Goal: Transaction & Acquisition: Download file/media

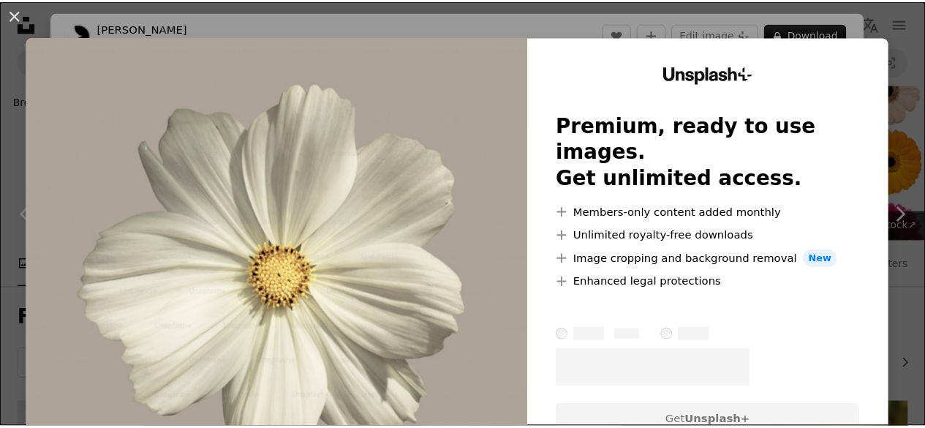
scroll to position [2134, 0]
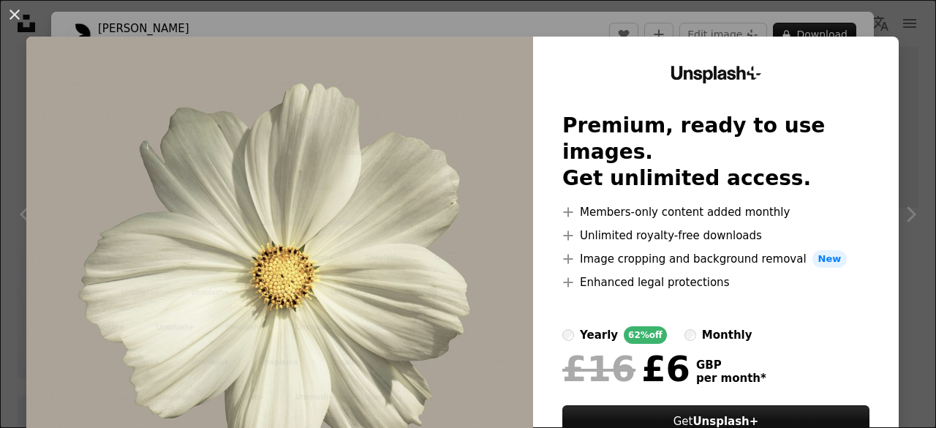
click at [896, 11] on div "An X shape Unsplash+ Premium, ready to use images. Get unlimited access. A plus…" at bounding box center [468, 214] width 936 height 428
click at [896, 11] on div "An X shape Chevron left Chevron right [PERSON_NAME] For Unsplash+ A heart A plu…" at bounding box center [468, 214] width 936 height 428
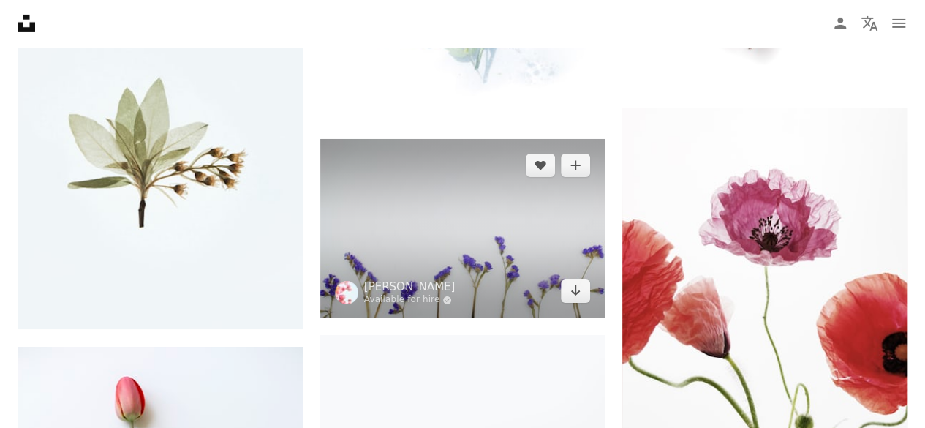
scroll to position [2532, 0]
click at [498, 256] on img at bounding box center [462, 227] width 285 height 179
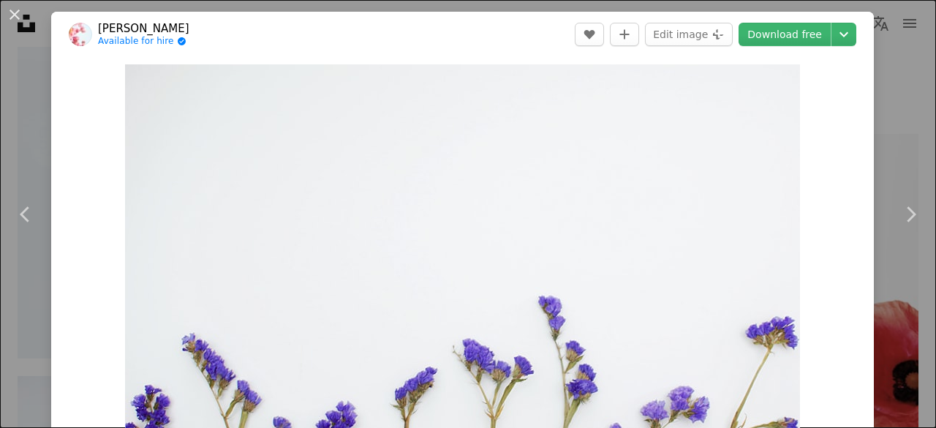
click at [874, 14] on div "An X shape Chevron left Chevron right [PERSON_NAME] Available for hire A checkm…" at bounding box center [468, 214] width 936 height 428
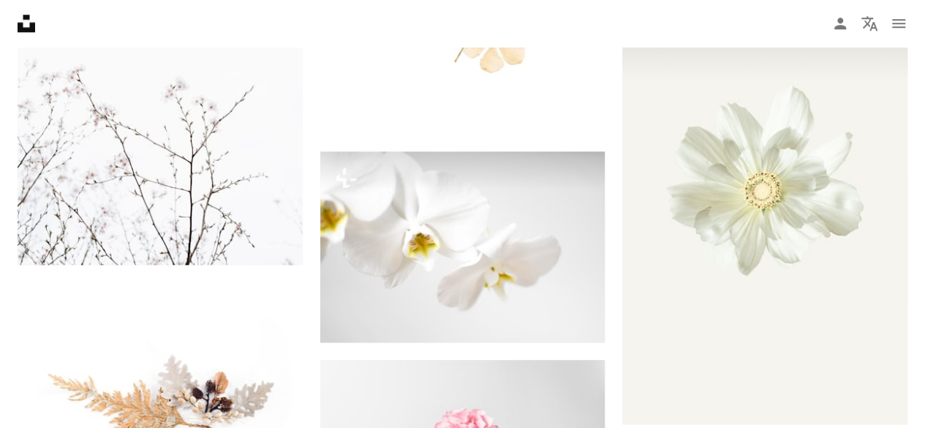
scroll to position [3518, 0]
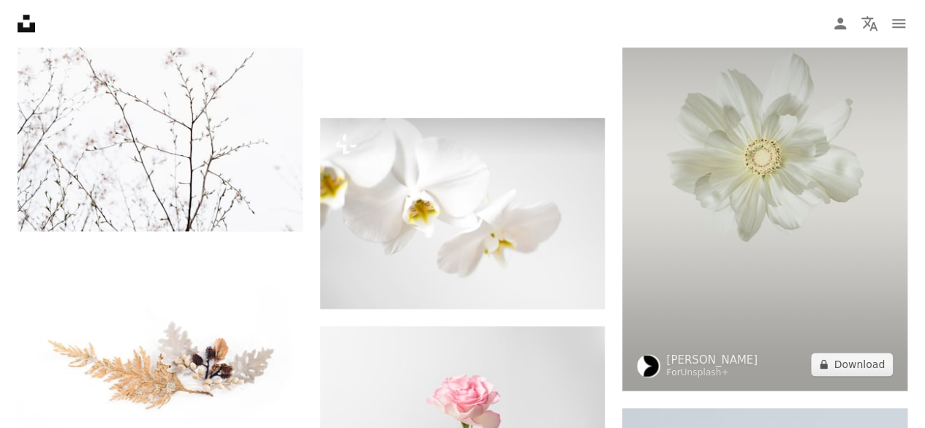
click at [732, 197] on img at bounding box center [764, 176] width 285 height 427
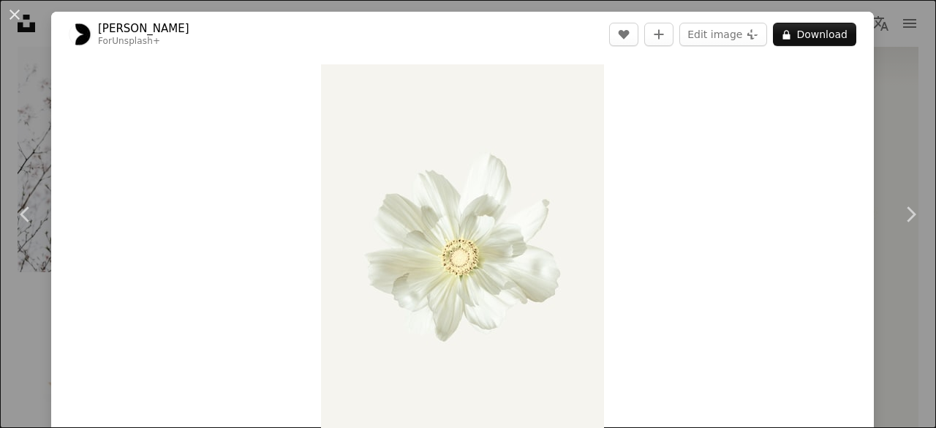
click at [888, 33] on div "An X shape Chevron left Chevron right [PERSON_NAME] For Unsplash+ A heart A plu…" at bounding box center [468, 214] width 936 height 428
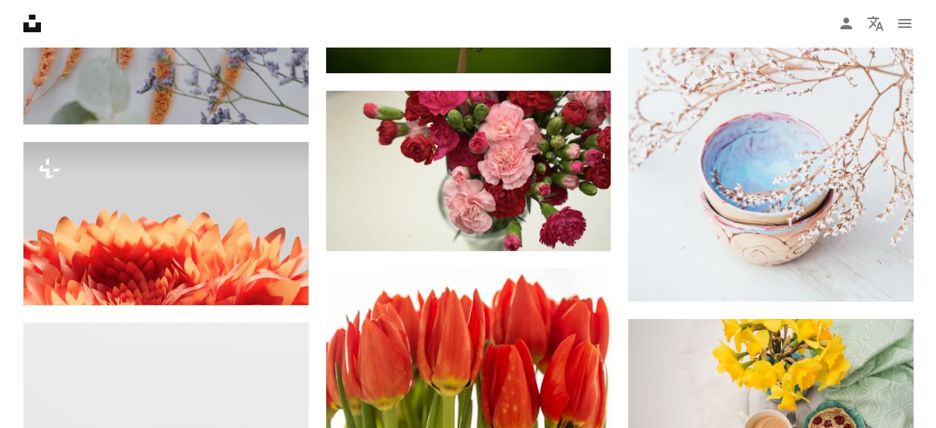
scroll to position [11301, 0]
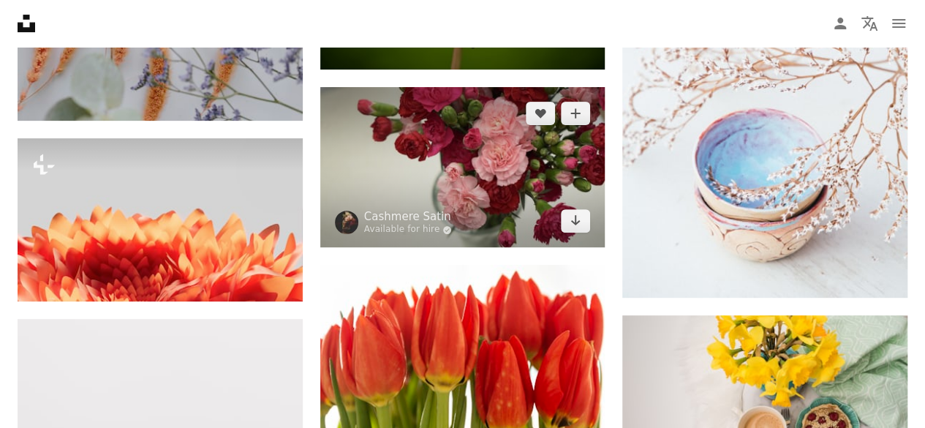
click at [586, 191] on img at bounding box center [462, 167] width 285 height 160
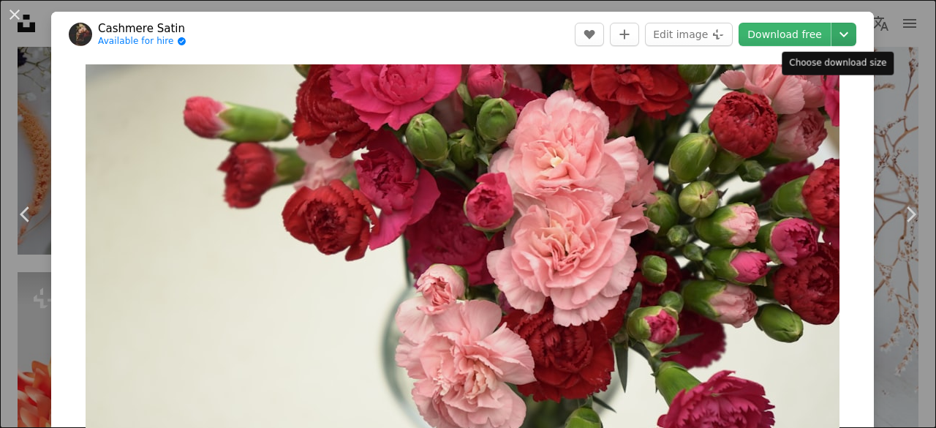
click at [838, 30] on icon "Chevron down" at bounding box center [843, 35] width 23 height 18
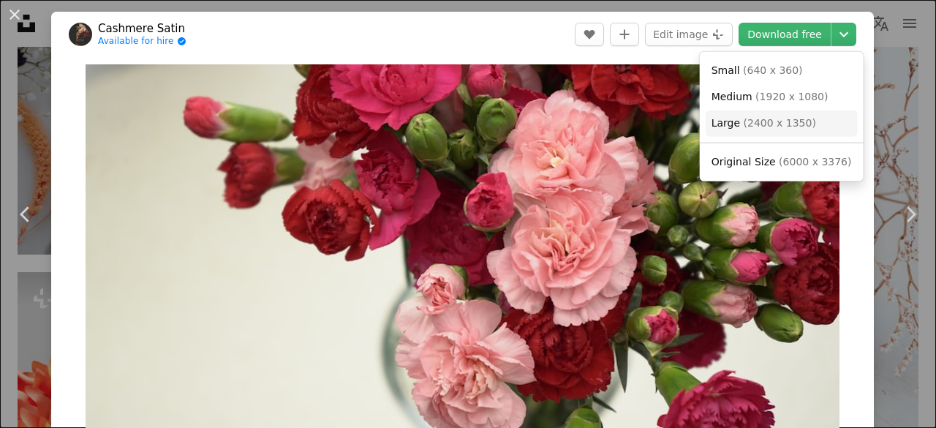
click at [770, 117] on span "( 2400 x 1350 )" at bounding box center [779, 123] width 72 height 12
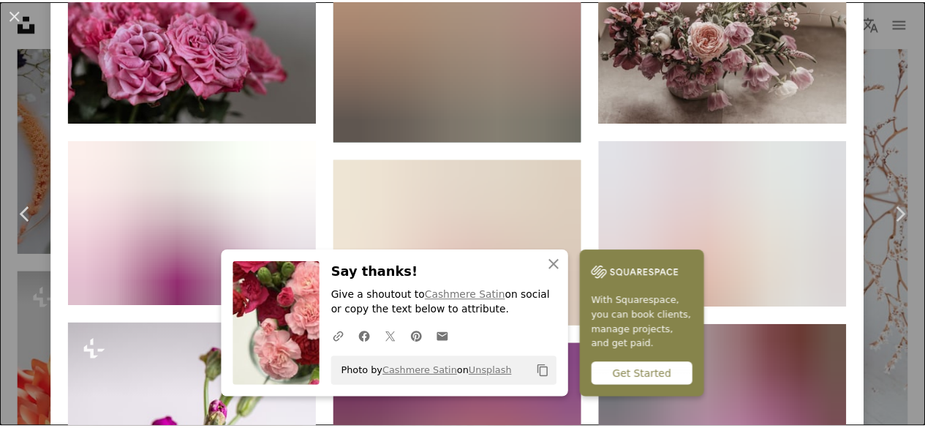
scroll to position [1457, 0]
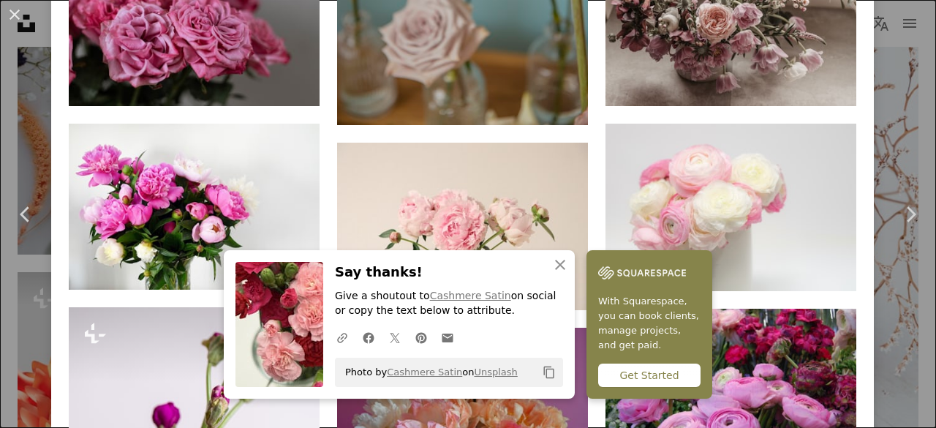
click at [887, 37] on div "An X shape Chevron left Chevron right An X shape Close Say thanks! Give a shout…" at bounding box center [468, 214] width 936 height 428
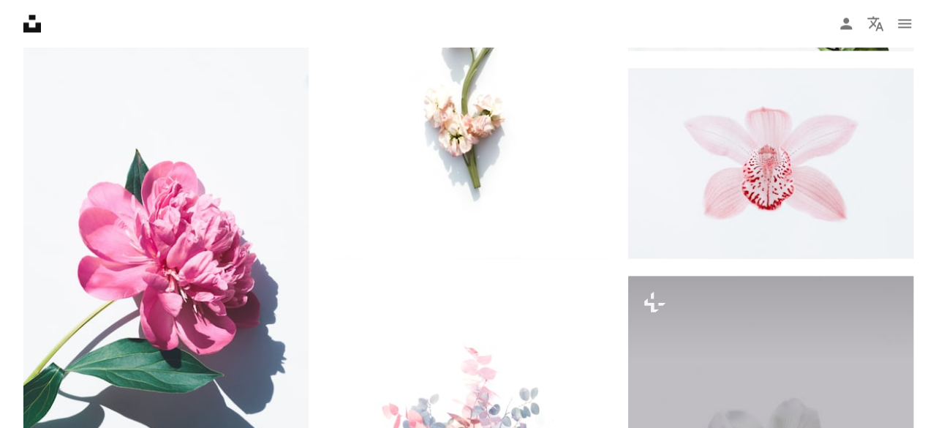
scroll to position [1171, 0]
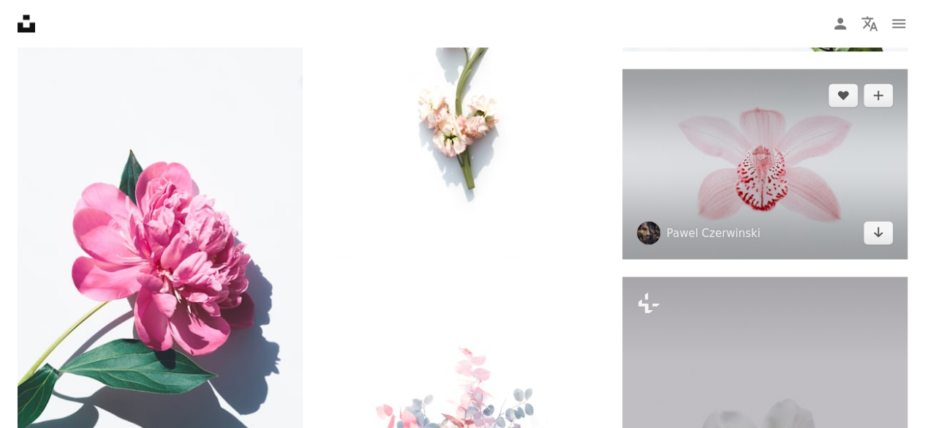
click at [764, 167] on img at bounding box center [764, 164] width 285 height 190
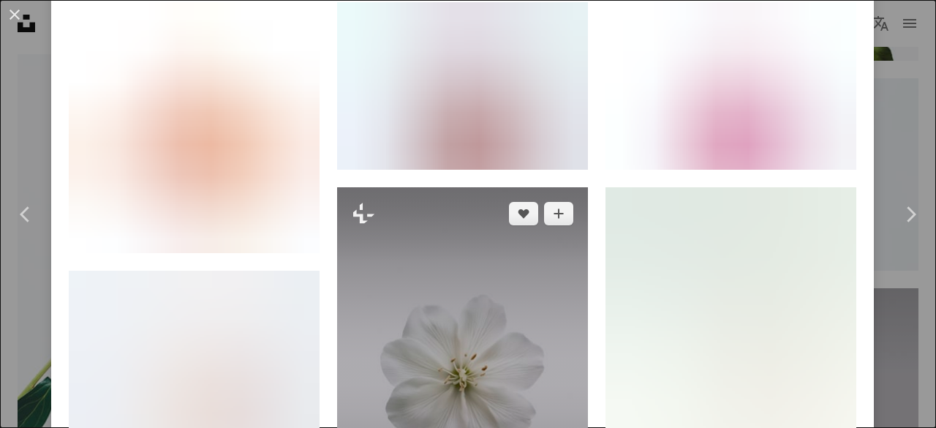
scroll to position [1014, 0]
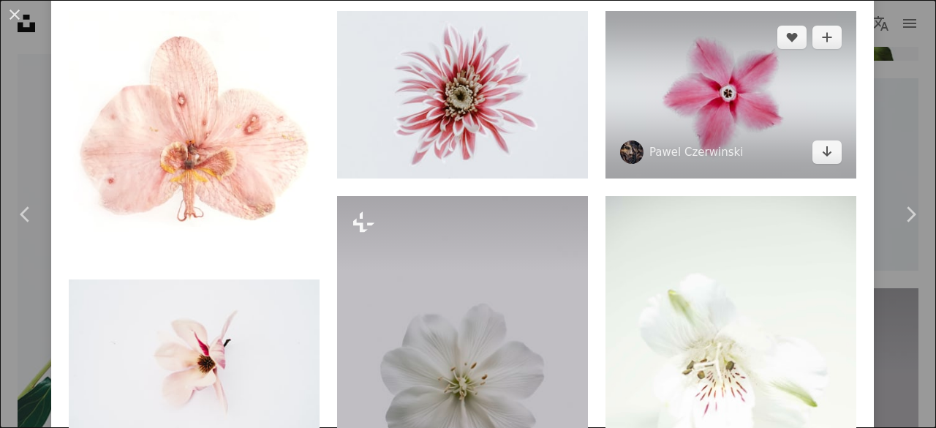
click at [646, 122] on img at bounding box center [730, 94] width 251 height 167
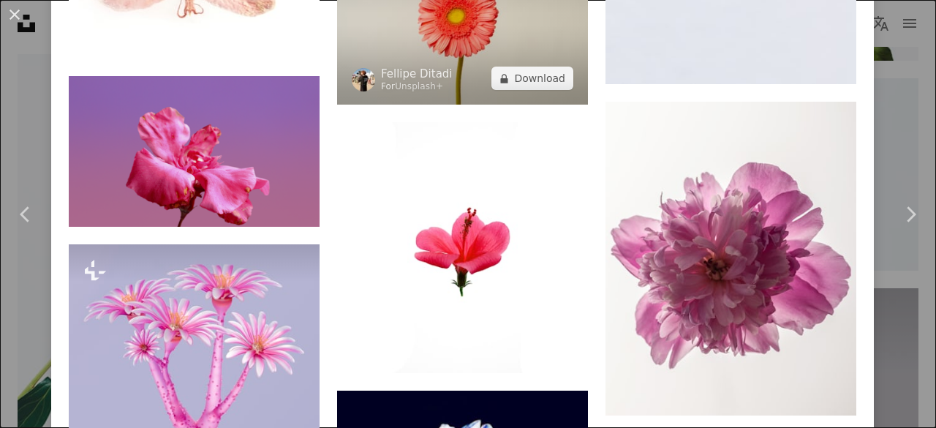
scroll to position [2243, 0]
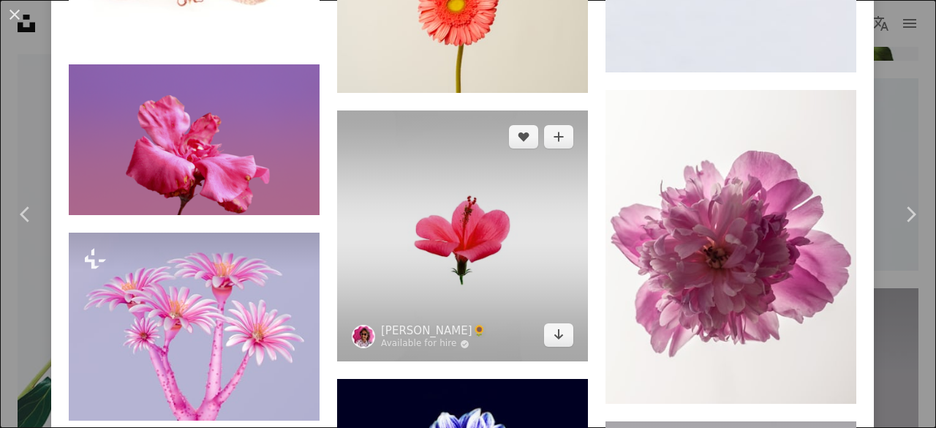
click at [437, 202] on img at bounding box center [462, 235] width 251 height 251
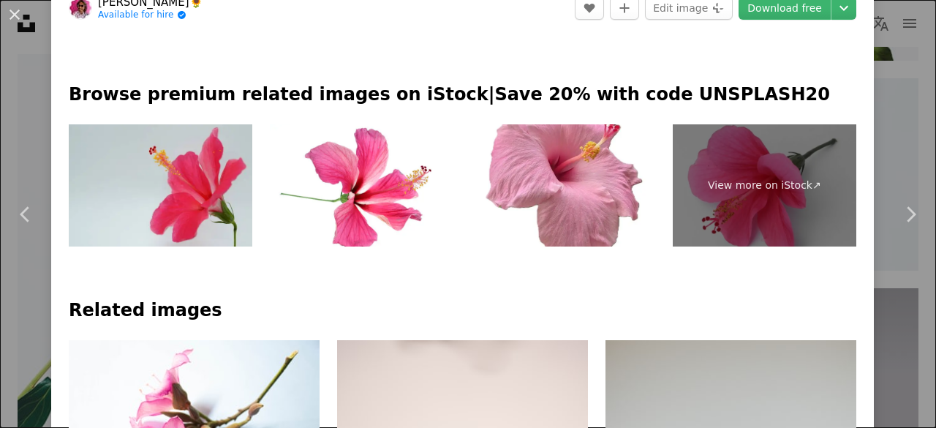
scroll to position [605, 0]
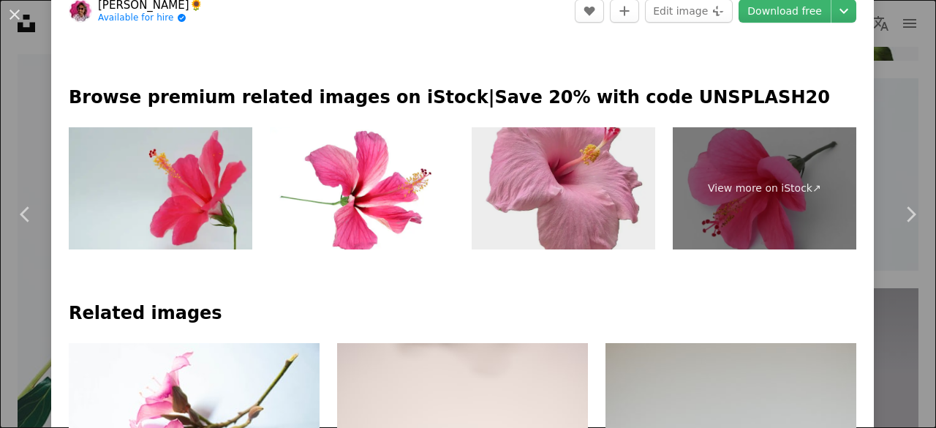
click at [532, 197] on img at bounding box center [562, 188] width 183 height 123
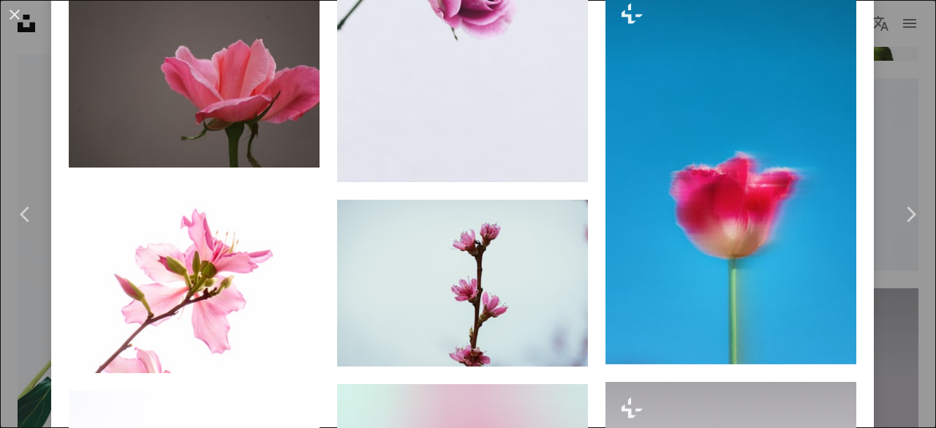
scroll to position [1908, 0]
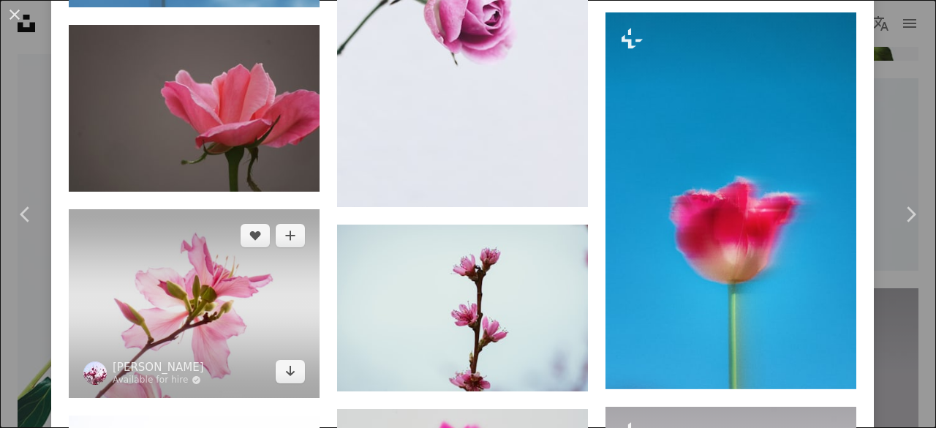
click at [259, 245] on img at bounding box center [194, 303] width 251 height 188
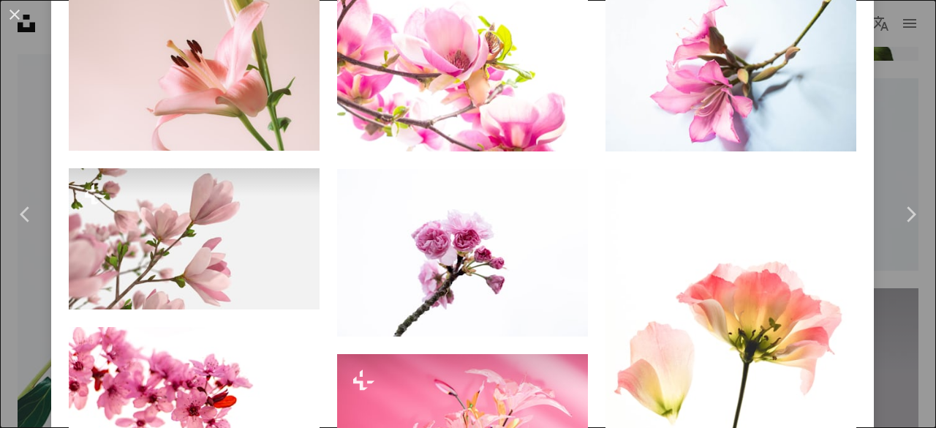
scroll to position [1036, 0]
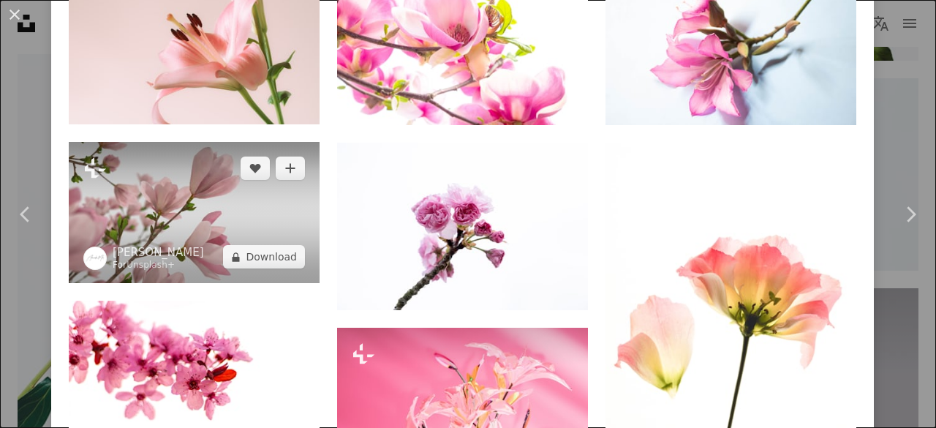
click at [288, 185] on img at bounding box center [194, 212] width 251 height 141
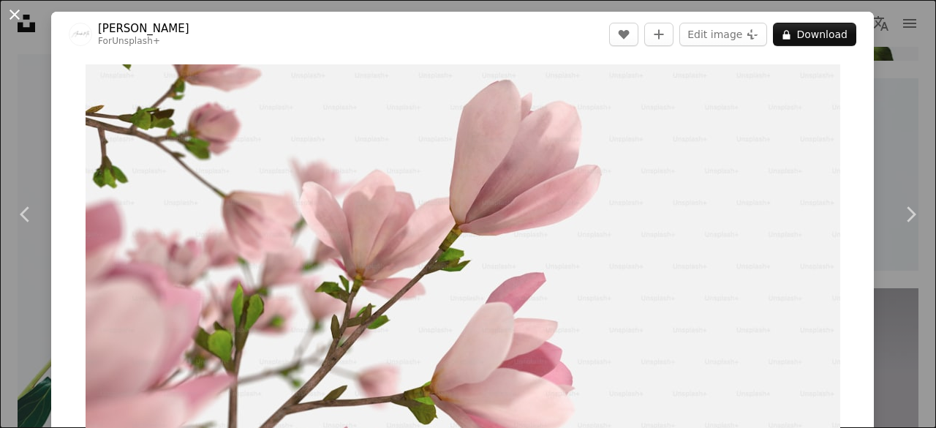
click at [13, 18] on button "An X shape" at bounding box center [15, 15] width 18 height 18
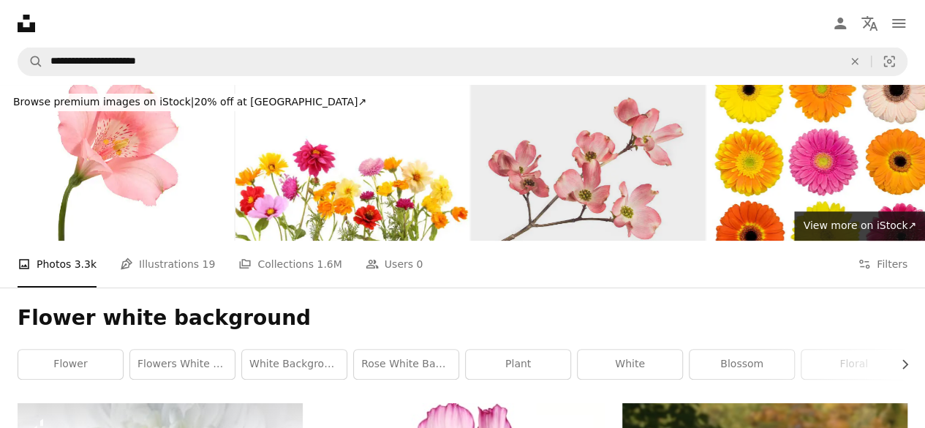
click at [623, 187] on img at bounding box center [588, 163] width 234 height 156
click at [574, 149] on img at bounding box center [588, 163] width 234 height 156
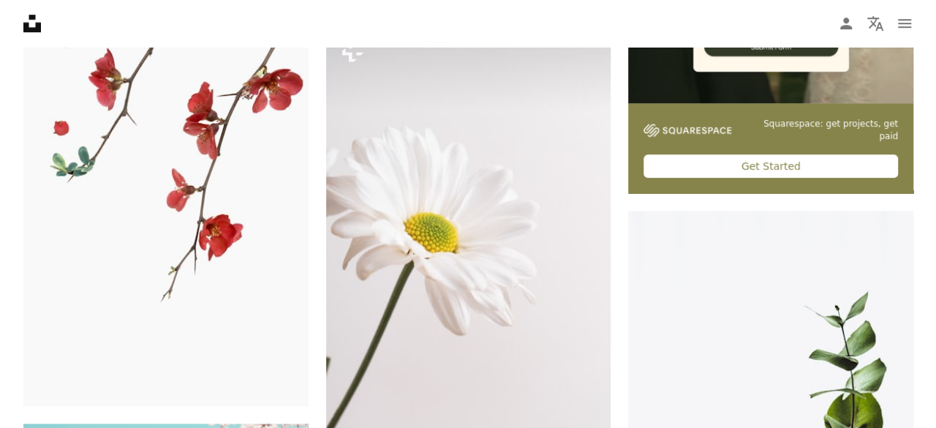
scroll to position [574, 0]
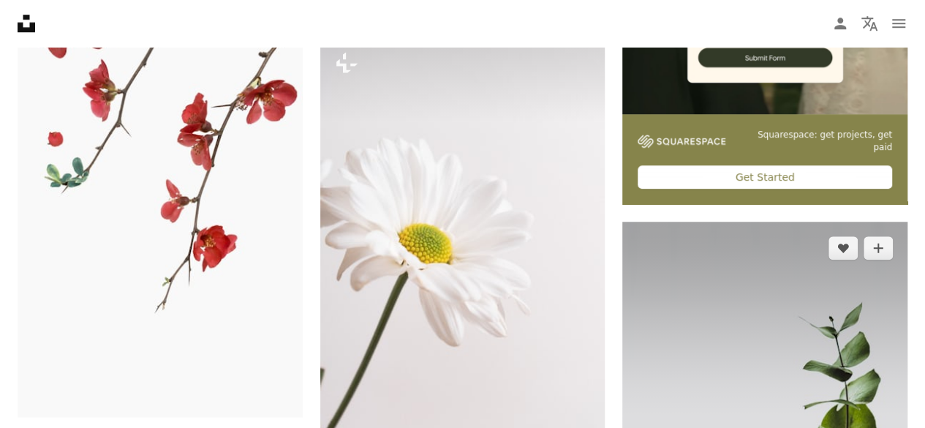
click at [623, 235] on img at bounding box center [764, 434] width 285 height 427
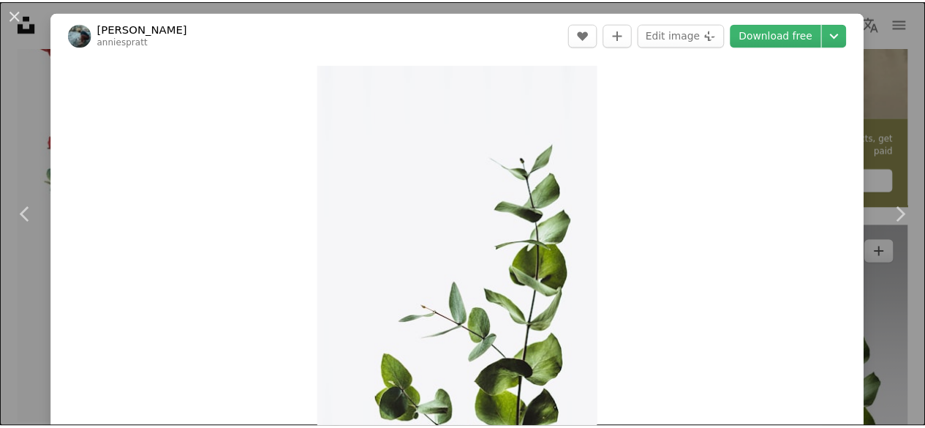
scroll to position [5, 0]
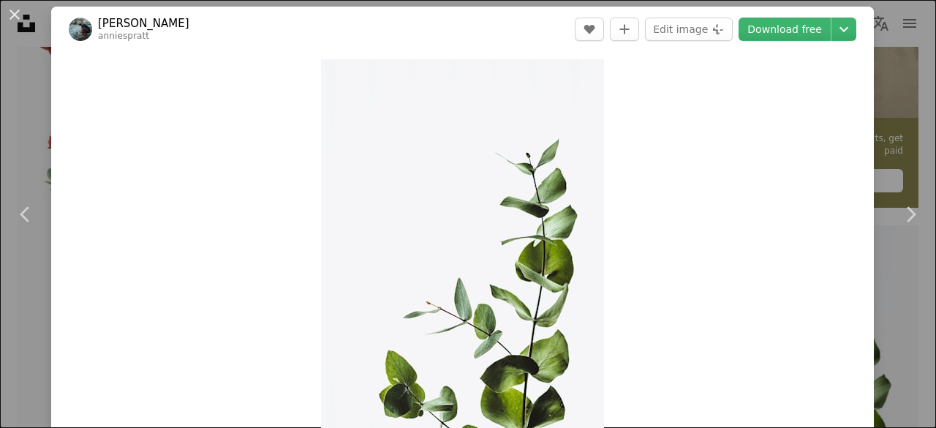
click at [883, 72] on div "An X shape Chevron left Chevron right [PERSON_NAME] anniespratt A heart A plus …" at bounding box center [468, 214] width 936 height 428
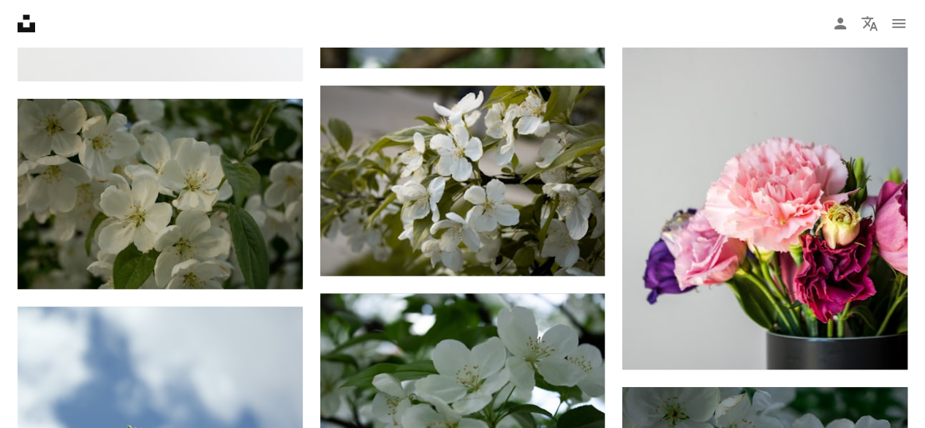
scroll to position [8831, 0]
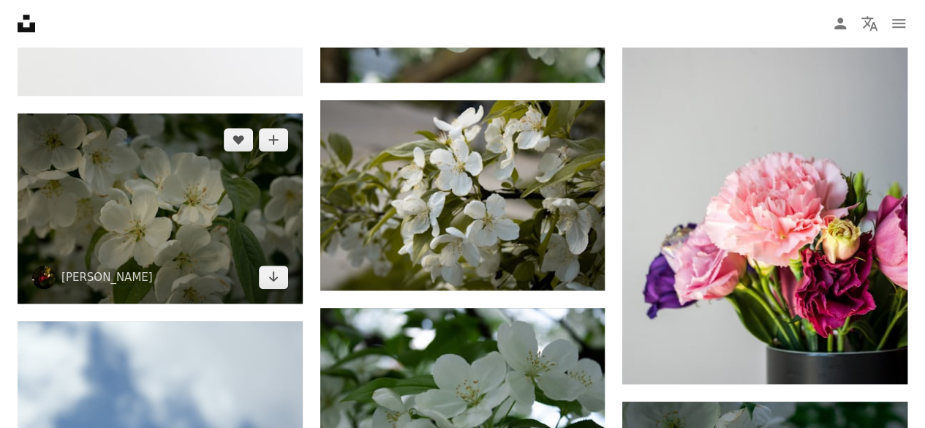
click at [180, 219] on img at bounding box center [160, 208] width 285 height 190
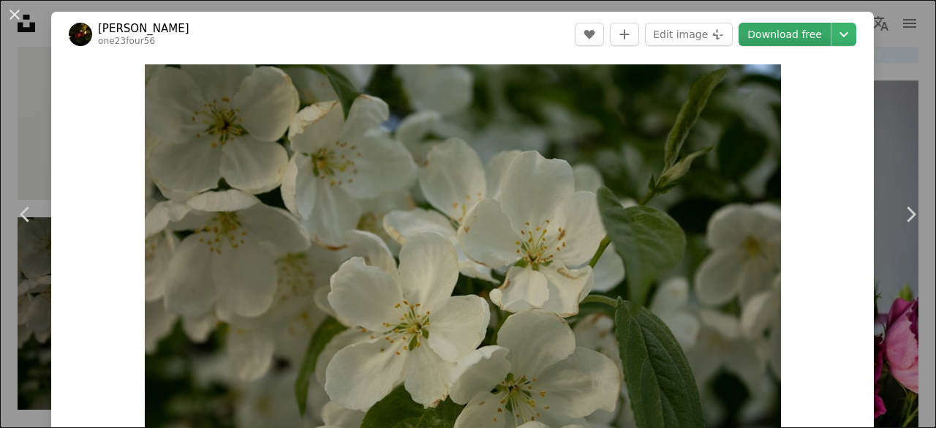
click at [784, 26] on link "Download free" at bounding box center [784, 34] width 92 height 23
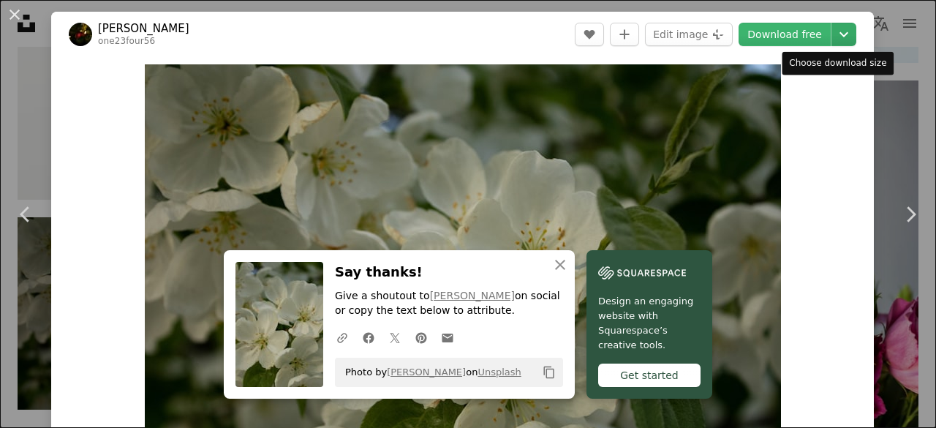
click at [835, 37] on icon "Chevron down" at bounding box center [843, 35] width 23 height 18
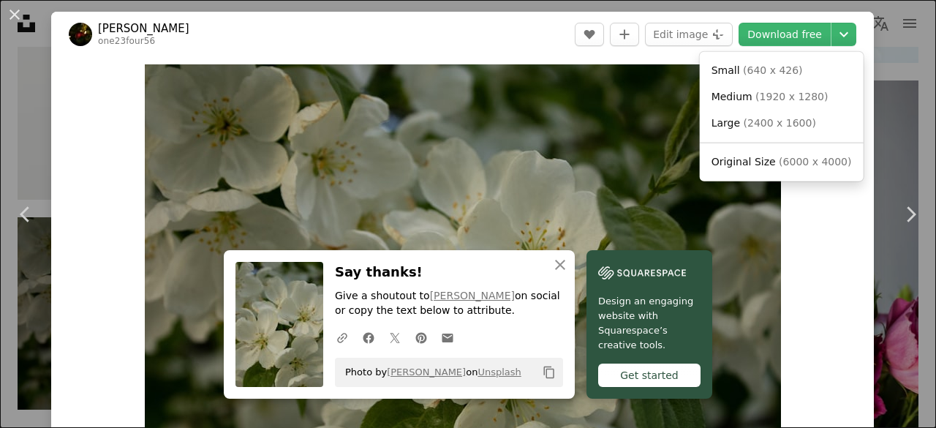
click at [807, 205] on dialog "An X shape Chevron left Chevron right An X shape Close Say thanks! Give a shout…" at bounding box center [468, 214] width 936 height 428
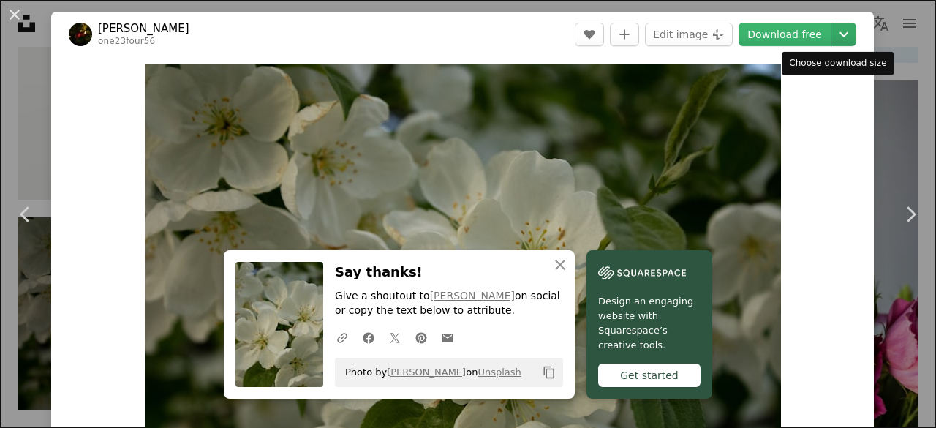
click at [832, 41] on icon "Chevron down" at bounding box center [843, 35] width 23 height 18
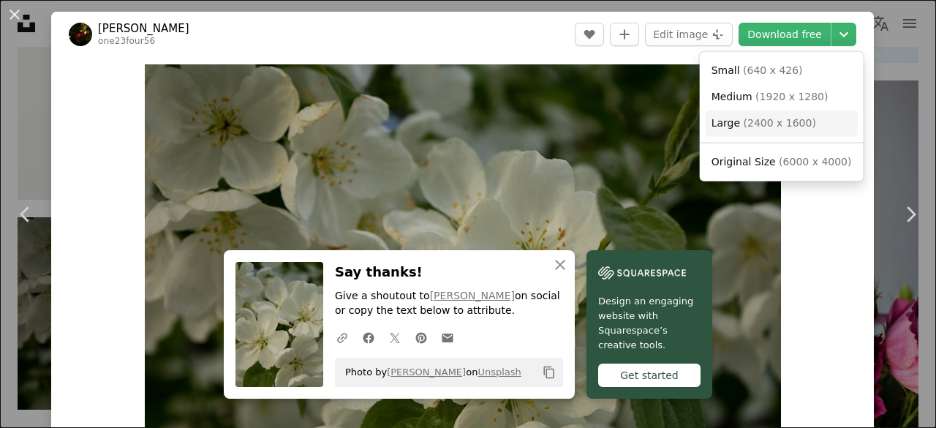
click at [781, 121] on span "( 2400 x 1600 )" at bounding box center [779, 123] width 72 height 12
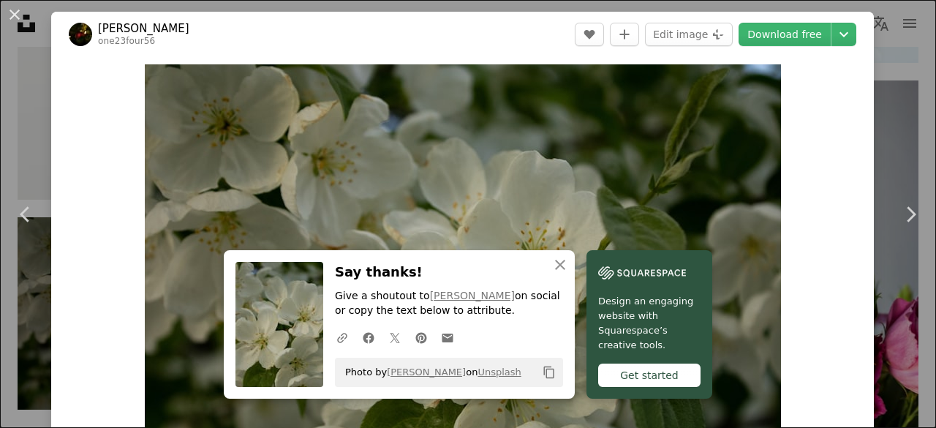
click at [900, 14] on div "An X shape Chevron left Chevron right An X shape Close Say thanks! Give a shout…" at bounding box center [468, 214] width 936 height 428
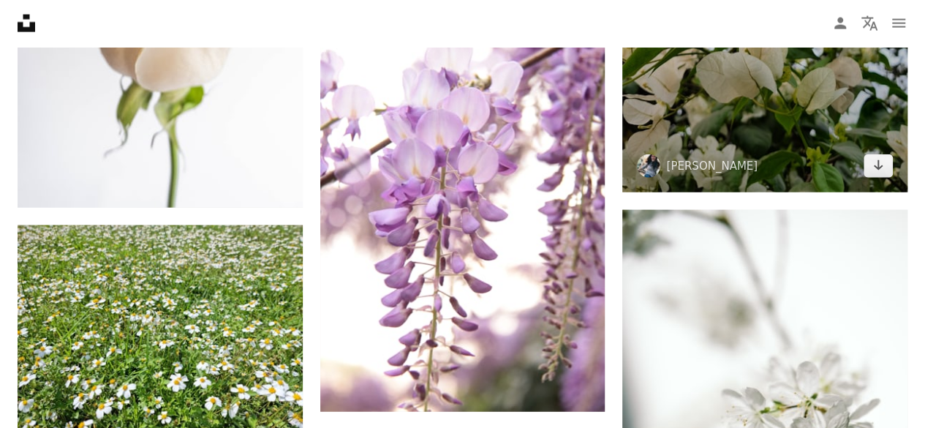
scroll to position [12759, 0]
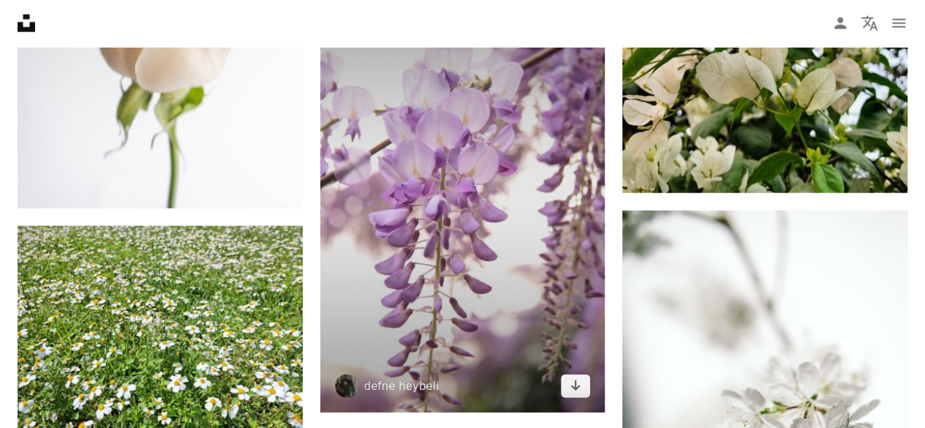
click at [558, 228] on img at bounding box center [462, 199] width 285 height 428
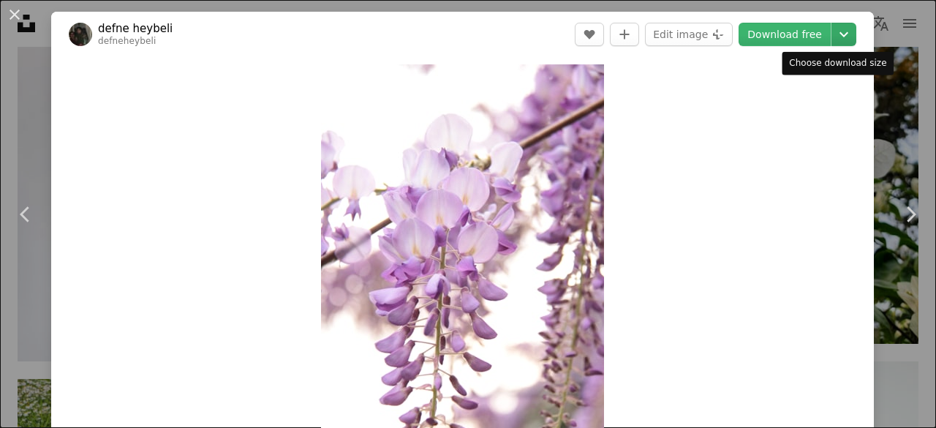
click at [833, 30] on icon "Chevron down" at bounding box center [843, 35] width 23 height 18
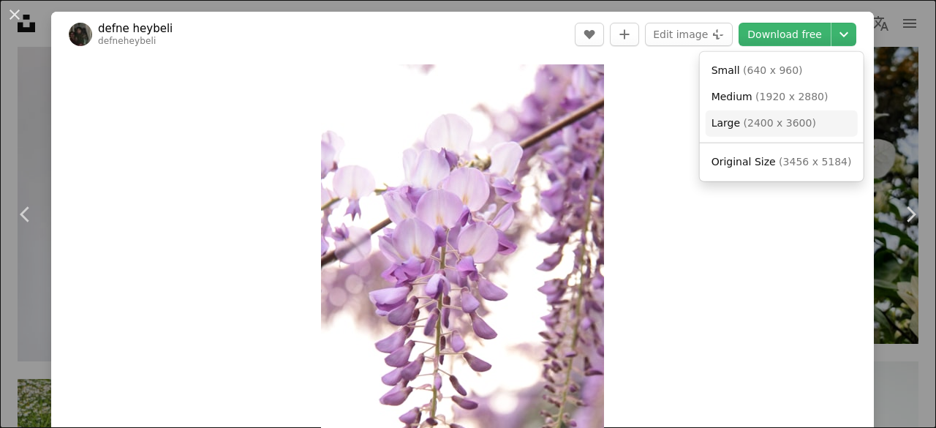
click at [775, 118] on span "( 2400 x 3600 )" at bounding box center [779, 123] width 72 height 12
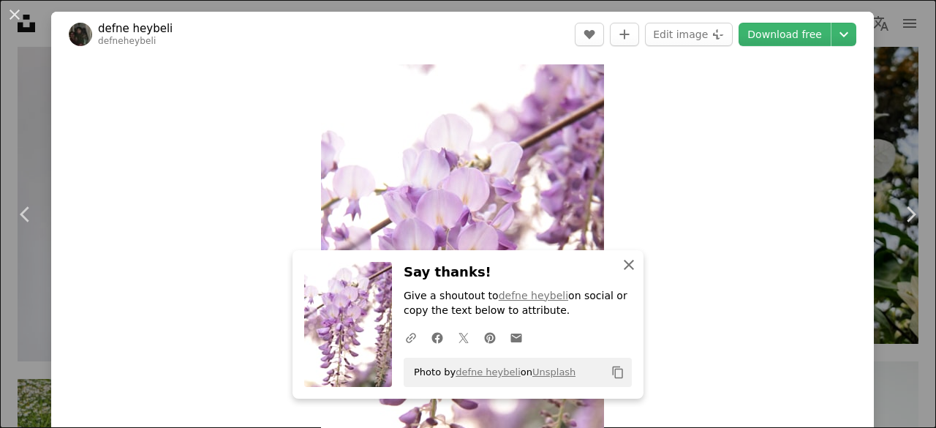
click at [620, 263] on icon "An X shape" at bounding box center [629, 265] width 18 height 18
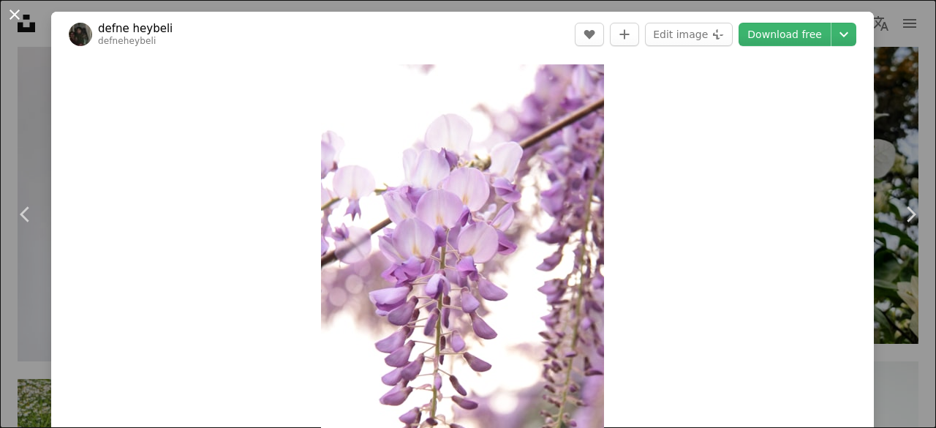
click at [16, 15] on button "An X shape" at bounding box center [15, 15] width 18 height 18
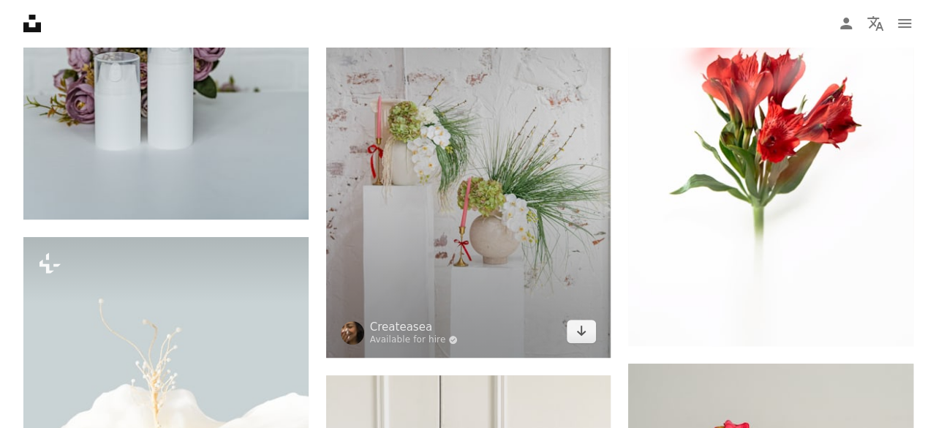
scroll to position [14097, 0]
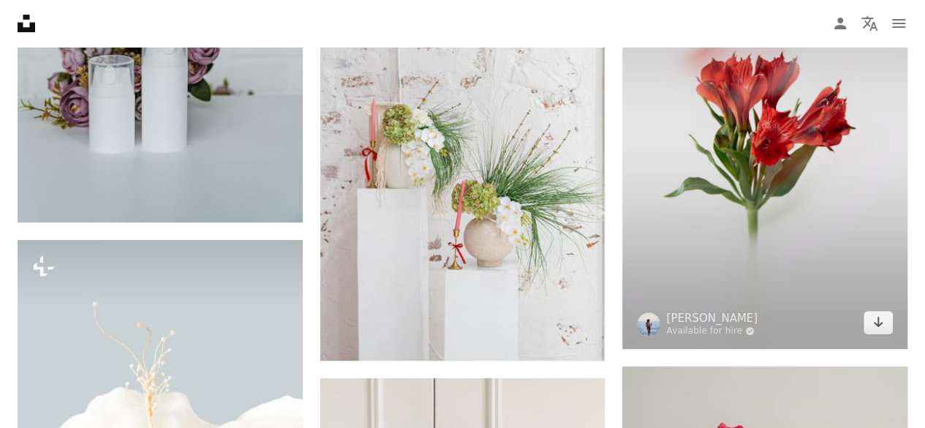
click at [700, 175] on img at bounding box center [764, 134] width 285 height 427
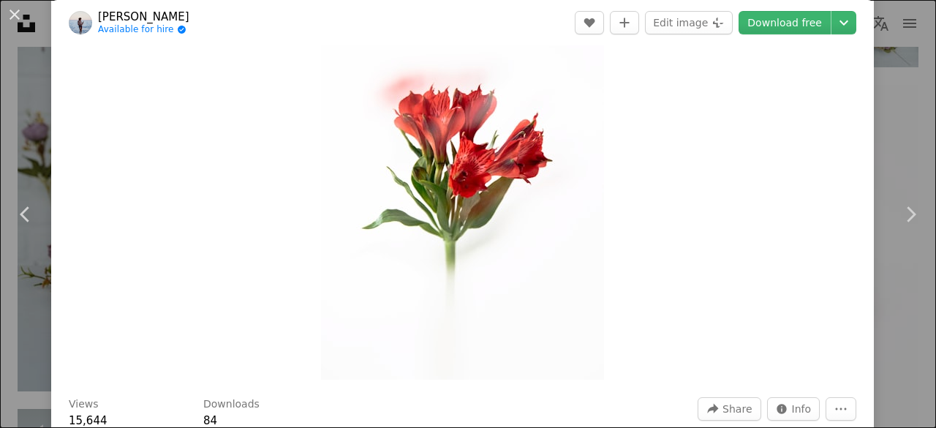
scroll to position [111, 0]
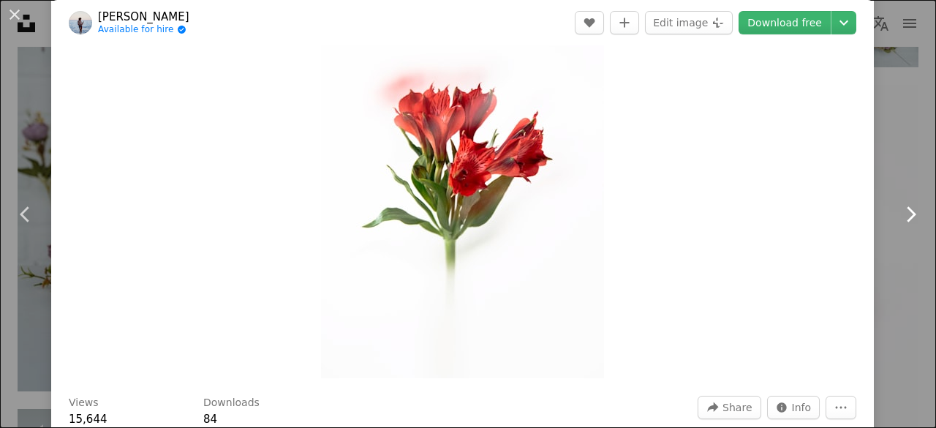
click at [896, 153] on link "Chevron right" at bounding box center [909, 214] width 51 height 140
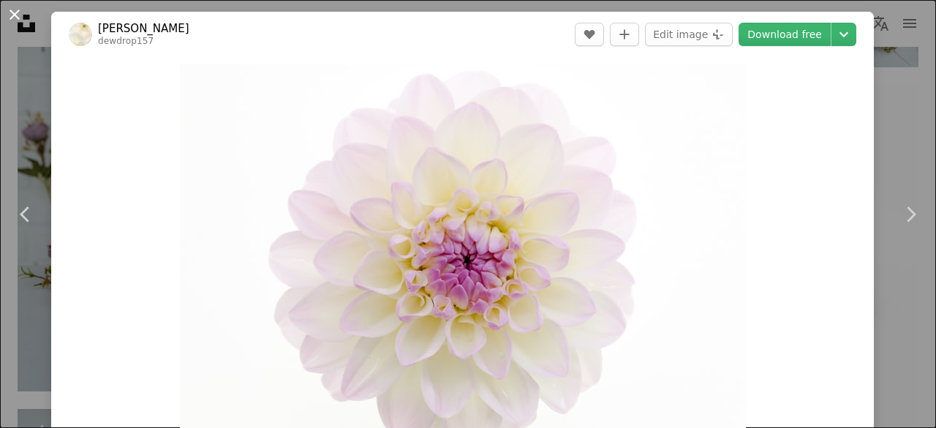
click at [16, 21] on button "An X shape" at bounding box center [15, 15] width 18 height 18
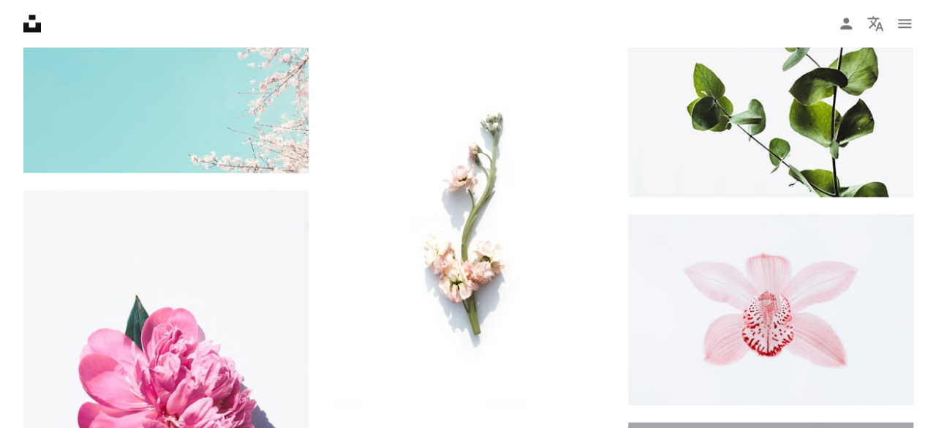
scroll to position [1036, 0]
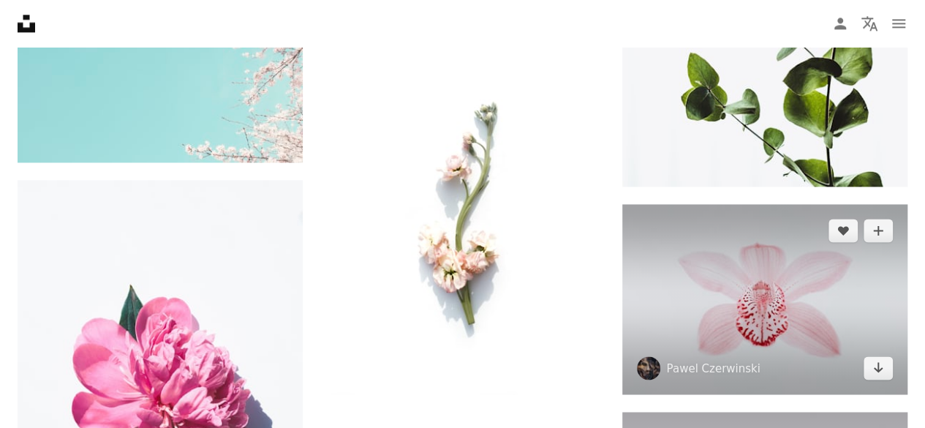
click at [738, 291] on img at bounding box center [764, 299] width 285 height 190
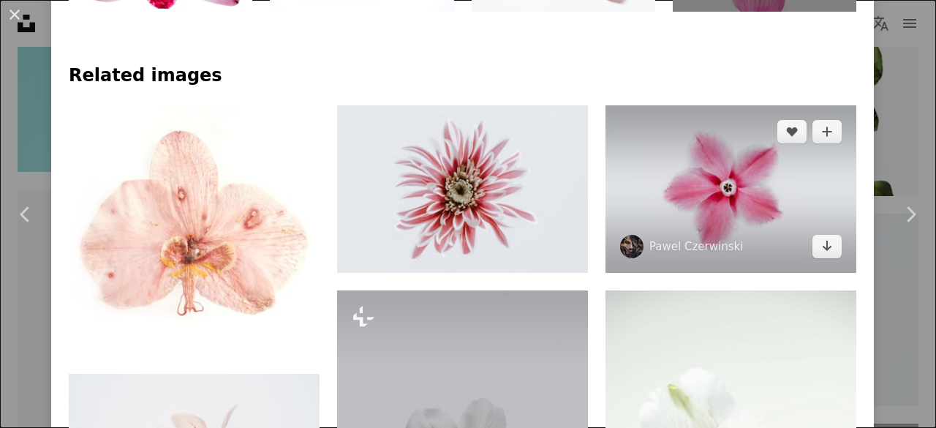
scroll to position [913, 0]
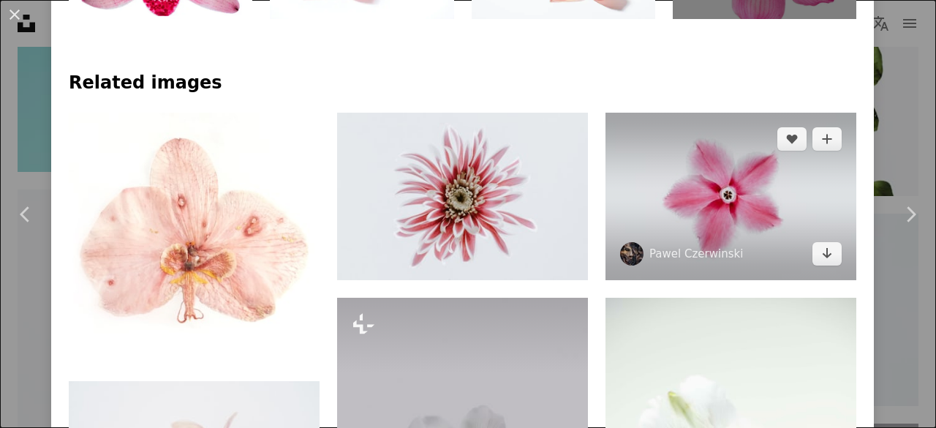
click at [658, 232] on img at bounding box center [730, 196] width 251 height 167
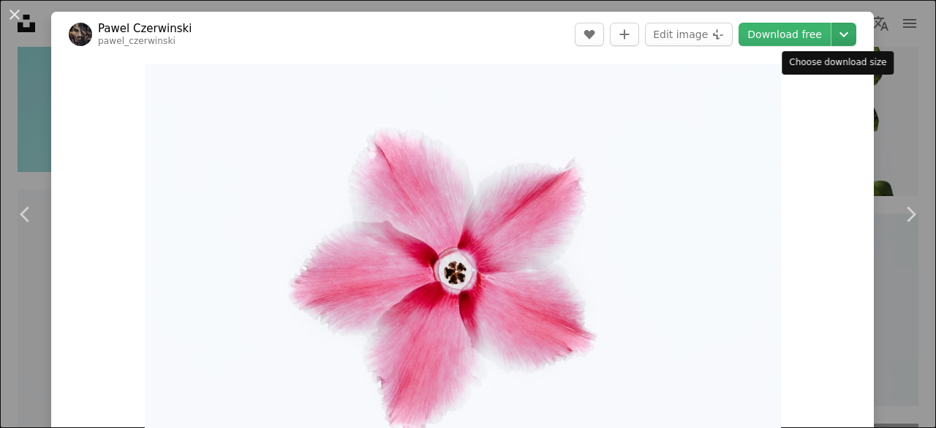
click at [832, 33] on icon "Chevron down" at bounding box center [843, 35] width 23 height 18
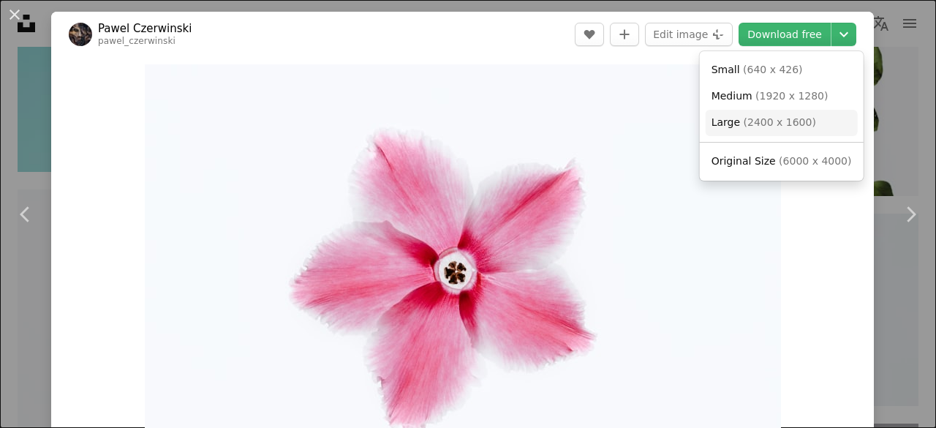
click at [767, 121] on span "( 2400 x 1600 )" at bounding box center [779, 122] width 72 height 12
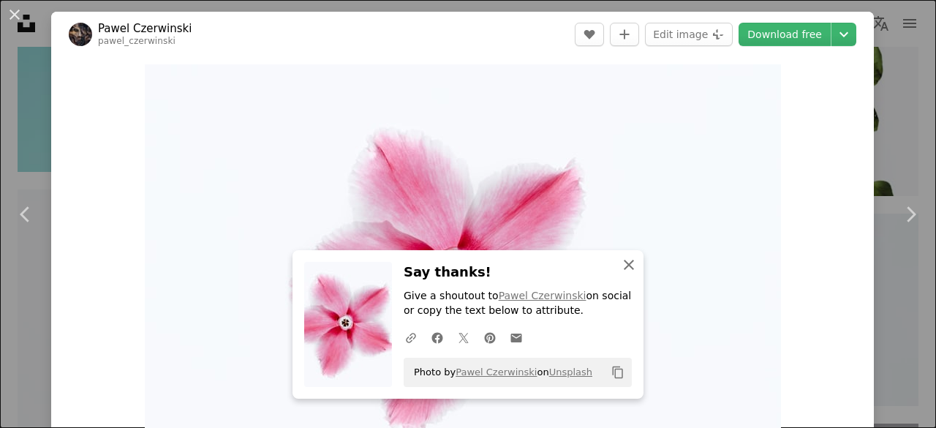
click at [623, 262] on icon "button" at bounding box center [628, 264] width 10 height 10
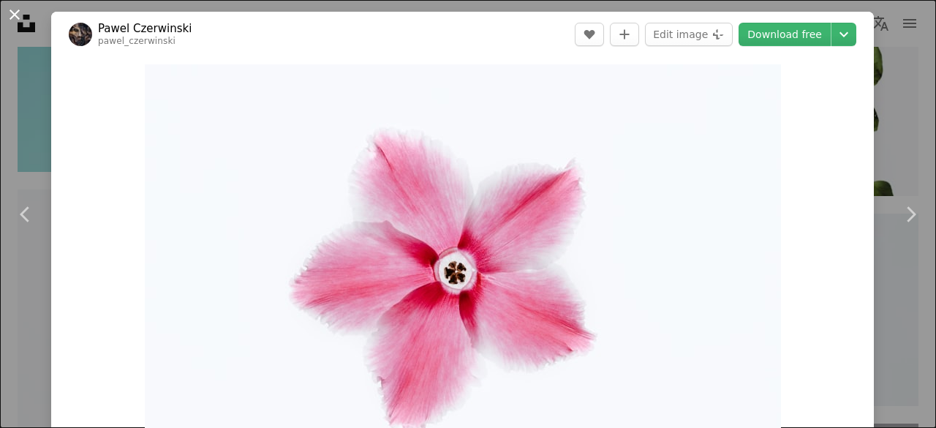
click at [14, 18] on button "An X shape" at bounding box center [15, 15] width 18 height 18
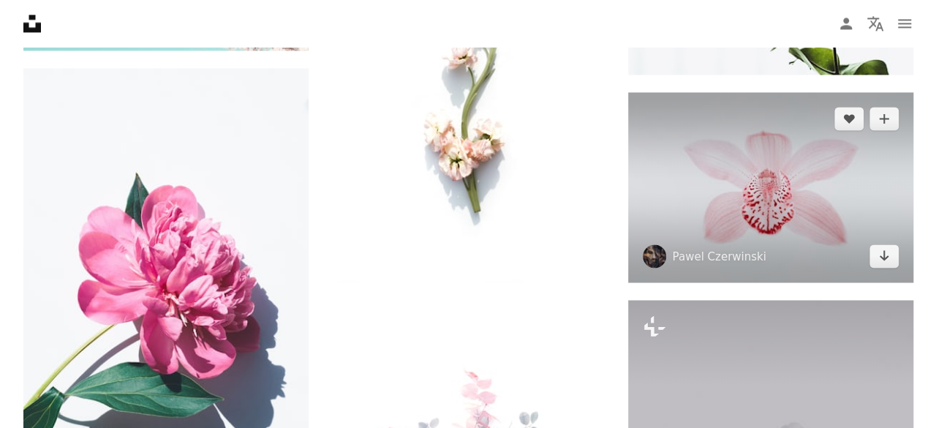
scroll to position [1147, 0]
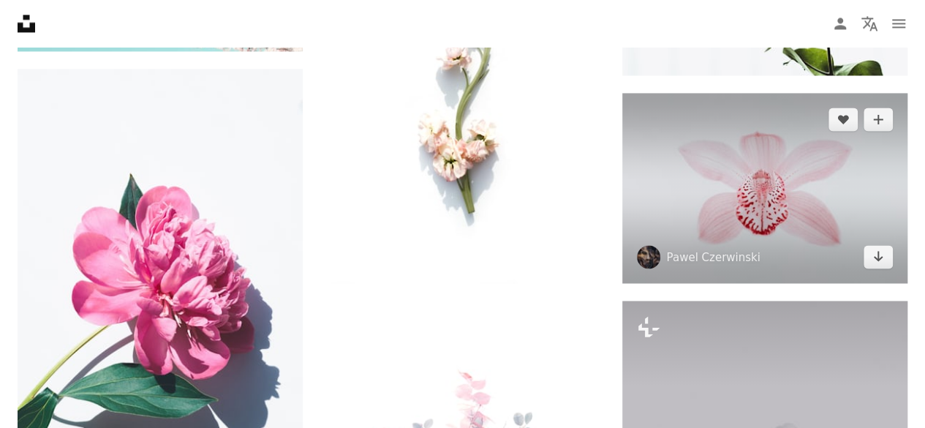
click at [763, 170] on img at bounding box center [764, 188] width 285 height 190
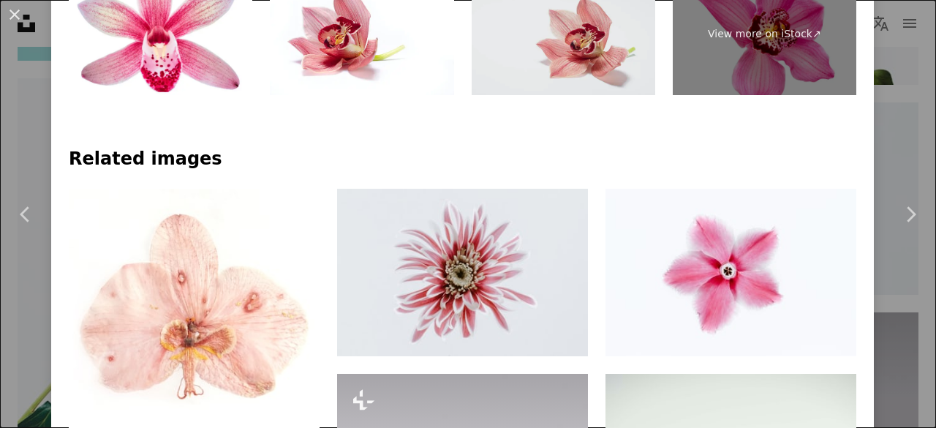
scroll to position [991, 0]
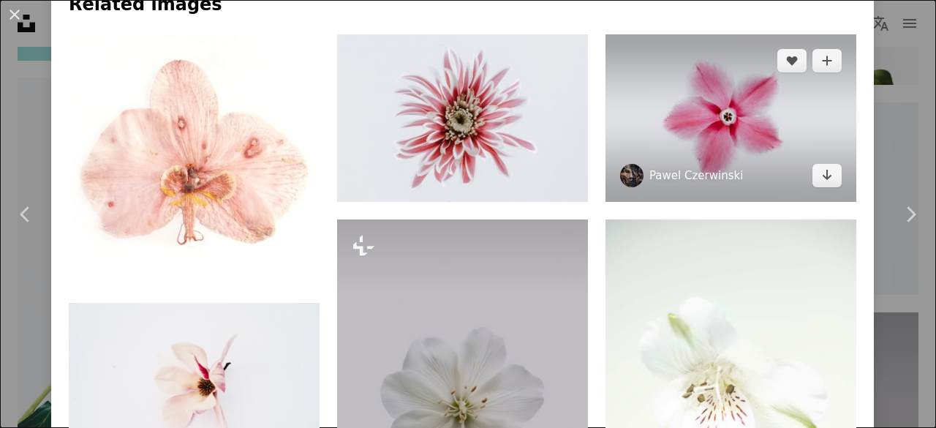
click at [719, 170] on link "Pawel Czerwinski" at bounding box center [696, 175] width 94 height 15
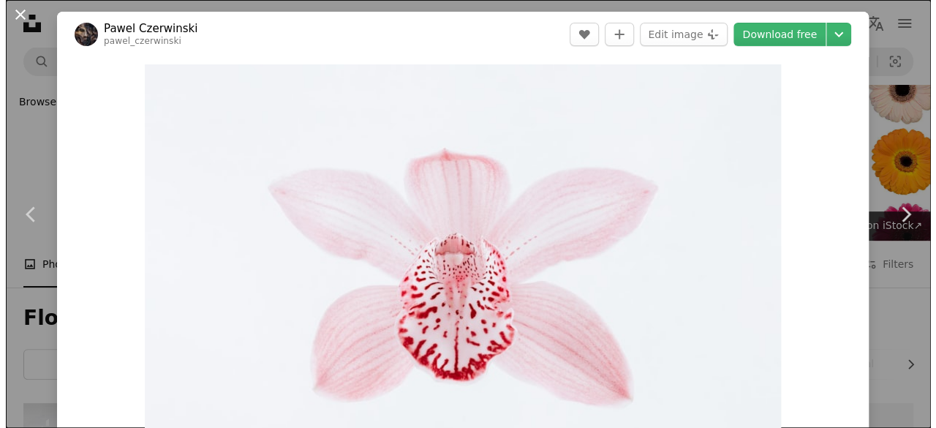
scroll to position [1147, 0]
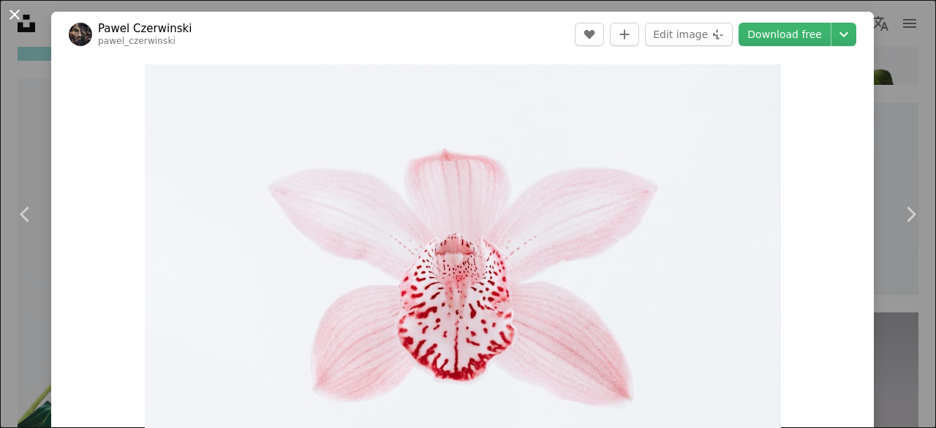
click at [17, 12] on button "An X shape" at bounding box center [15, 15] width 18 height 18
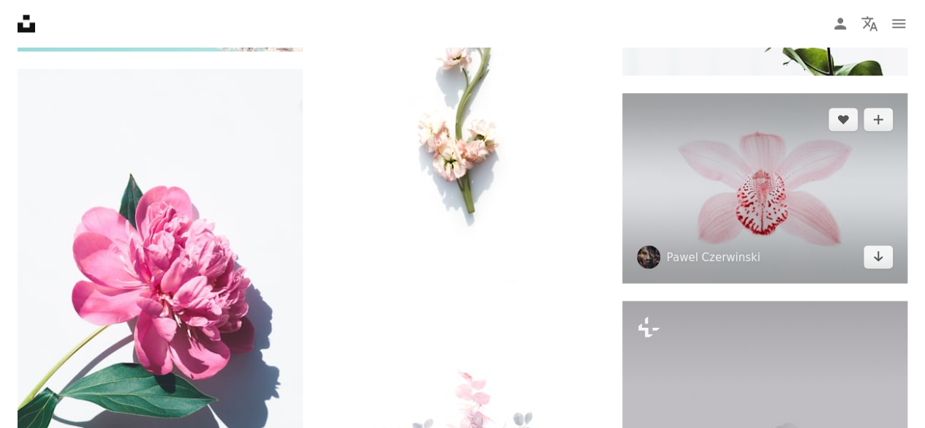
click at [674, 125] on img at bounding box center [764, 188] width 285 height 190
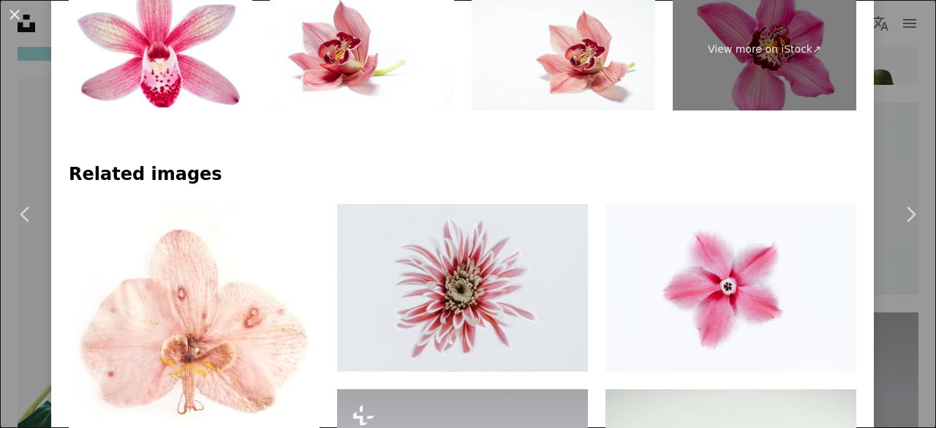
scroll to position [825, 0]
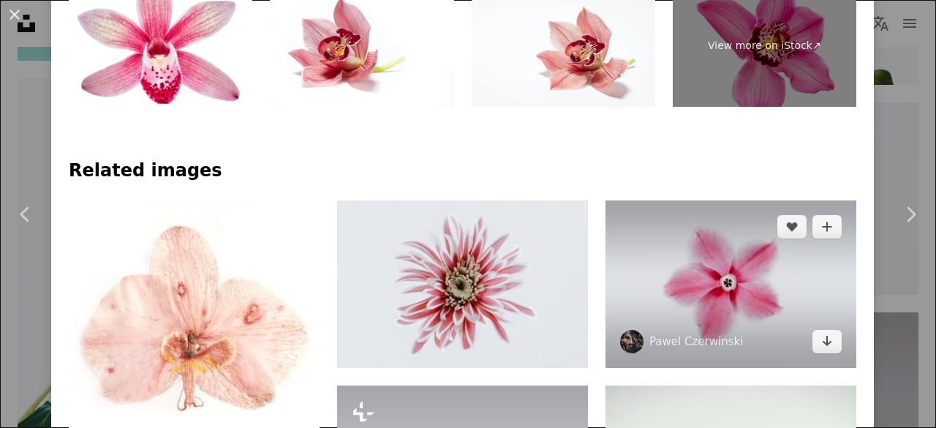
click at [689, 249] on img at bounding box center [730, 283] width 251 height 167
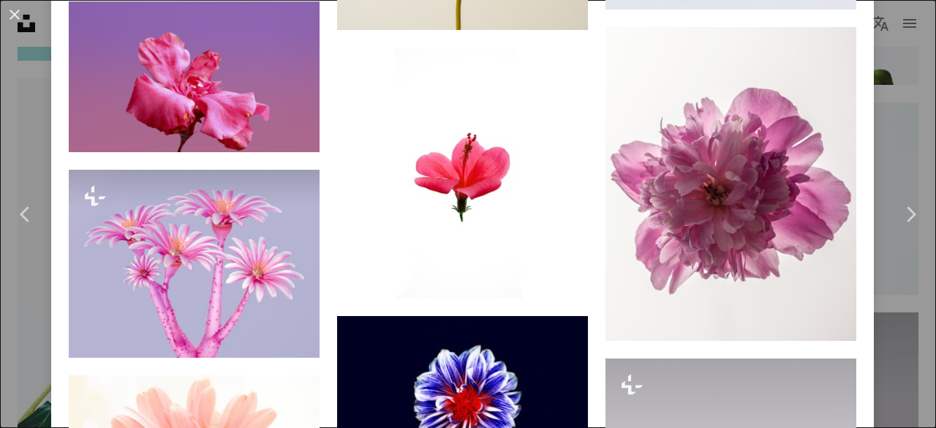
scroll to position [2313, 0]
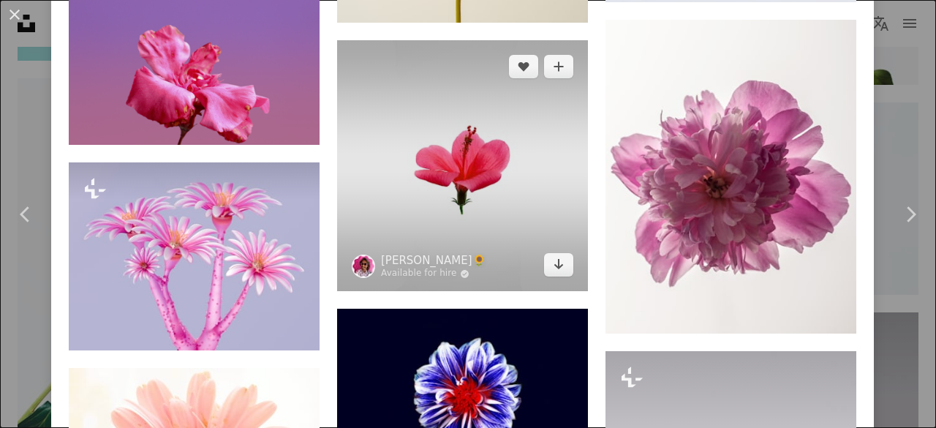
click at [530, 155] on img at bounding box center [462, 165] width 251 height 251
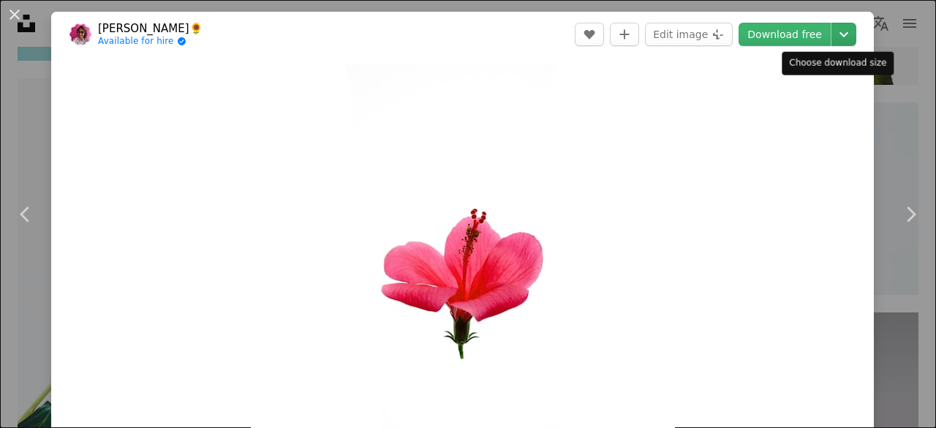
click at [836, 37] on icon "Chevron down" at bounding box center [843, 35] width 23 height 18
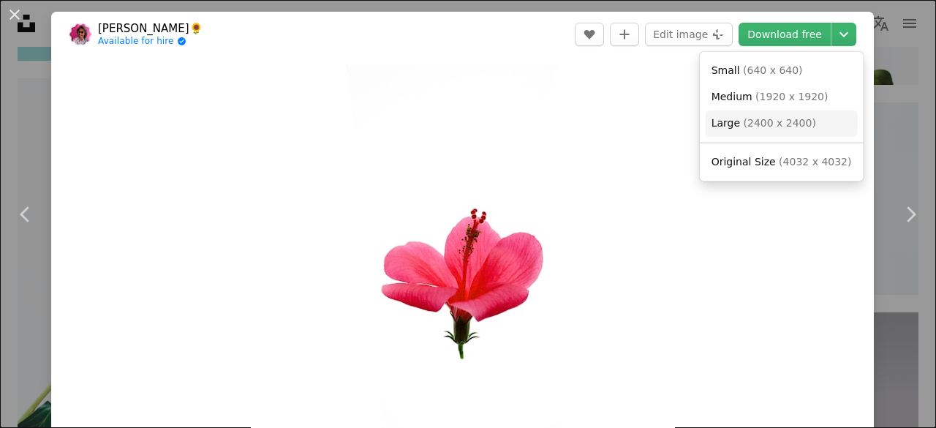
click at [773, 125] on span "( 2400 x 2400 )" at bounding box center [779, 123] width 72 height 12
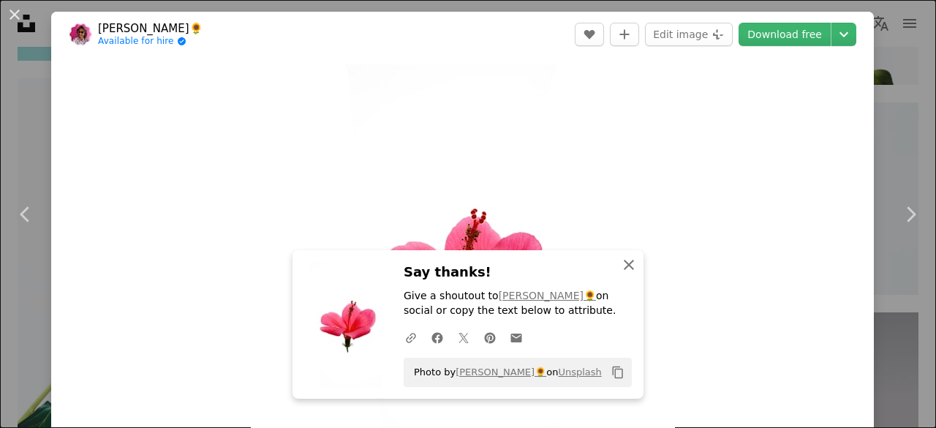
click at [629, 258] on icon "An X shape" at bounding box center [629, 265] width 18 height 18
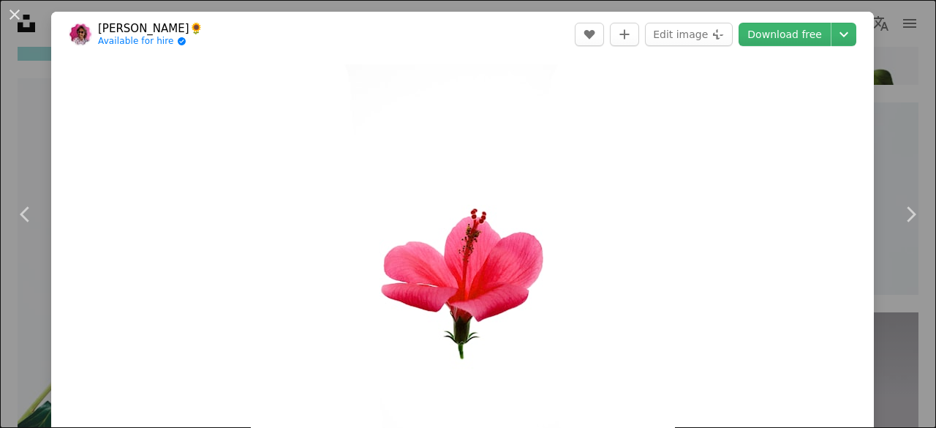
click at [879, 72] on div "An X shape Chevron left Chevron right [PERSON_NAME]🌻 Available for hire A check…" at bounding box center [468, 214] width 936 height 428
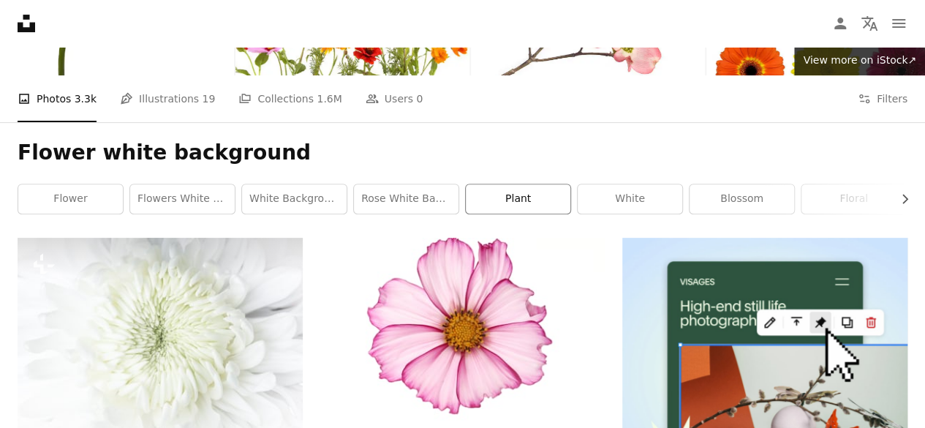
scroll to position [166, 0]
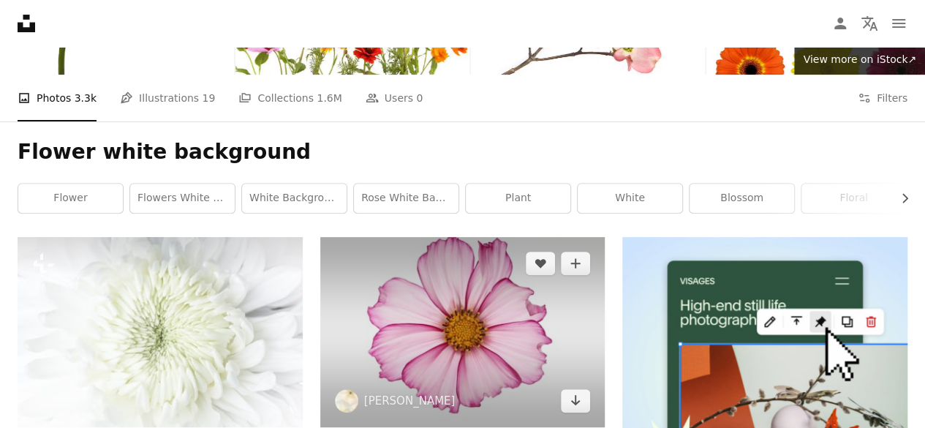
click at [433, 346] on img at bounding box center [462, 332] width 285 height 190
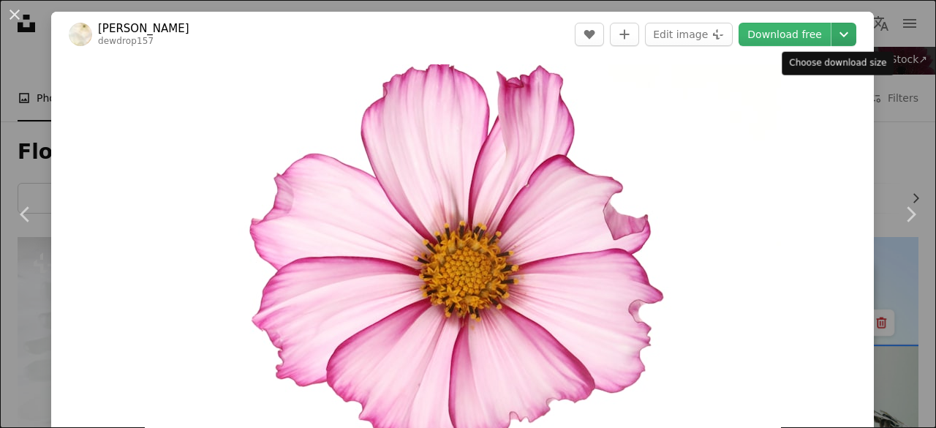
click at [836, 36] on icon "Chevron down" at bounding box center [843, 35] width 23 height 18
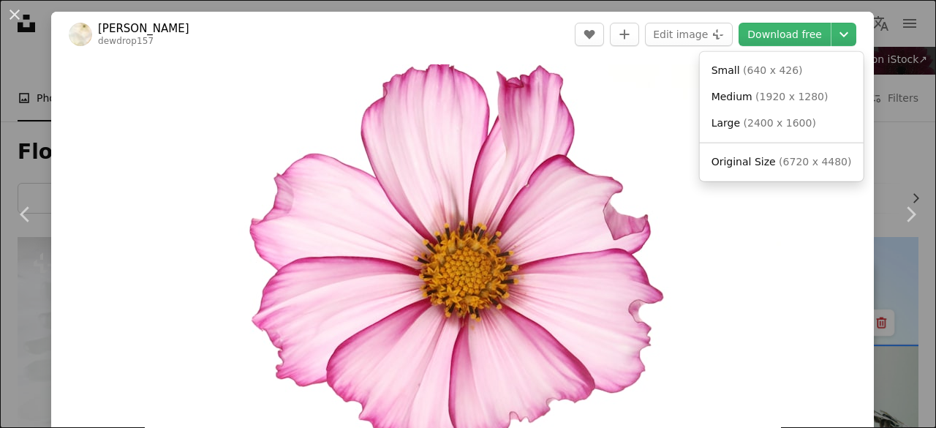
click at [881, 108] on dialog "An X shape Chevron left Chevron right [PERSON_NAME] dewdrop157 A heart A plus s…" at bounding box center [468, 214] width 936 height 428
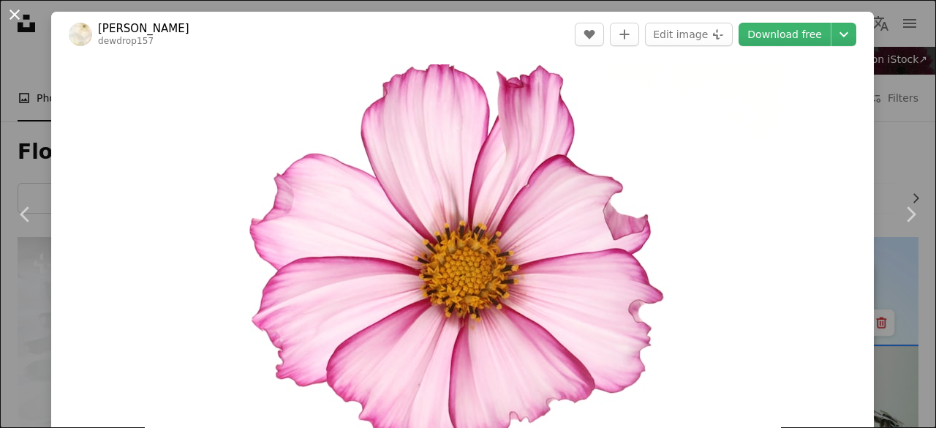
click at [12, 18] on button "An X shape" at bounding box center [15, 15] width 18 height 18
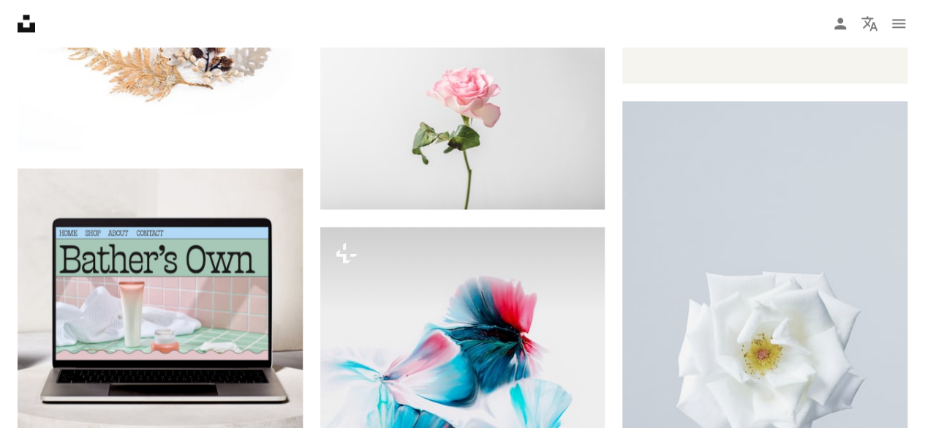
scroll to position [3826, 0]
